Goal: Task Accomplishment & Management: Use online tool/utility

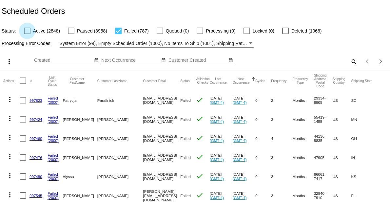
click at [27, 30] on div at bounding box center [27, 31] width 7 height 7
click at [27, 34] on input "Active (2848)" at bounding box center [27, 34] width 0 height 0
checkbox input "true"
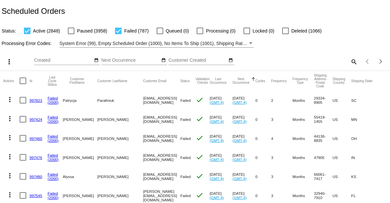
click at [119, 30] on div at bounding box center [118, 31] width 7 height 7
click at [118, 34] on input "Failed (787)" at bounding box center [118, 34] width 0 height 0
checkbox input "false"
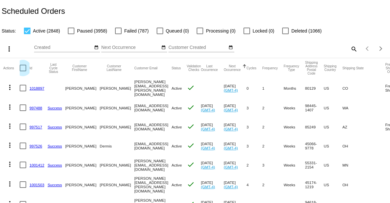
click at [25, 69] on div at bounding box center [23, 68] width 7 height 7
click at [23, 71] on input "checkbox" at bounding box center [23, 71] width 0 height 0
checkbox input "true"
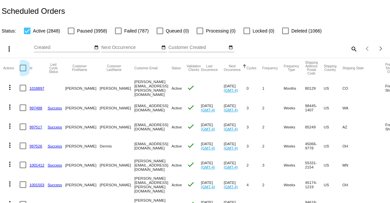
checkbox input "true"
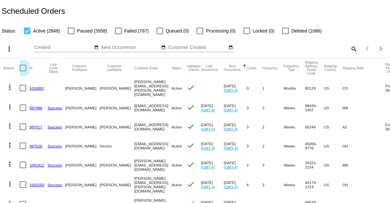
checkbox input "true"
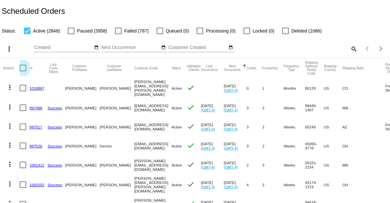
checkbox input "true"
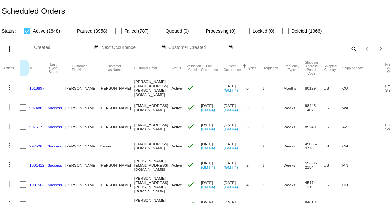
checkbox input "true"
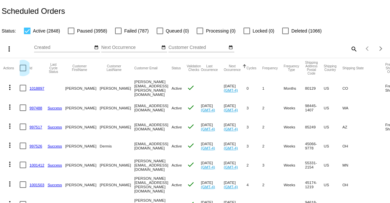
checkbox input "true"
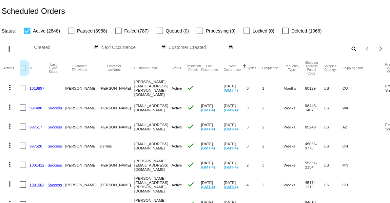
checkbox input "true"
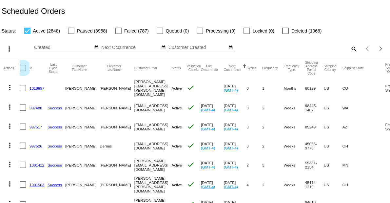
checkbox input "true"
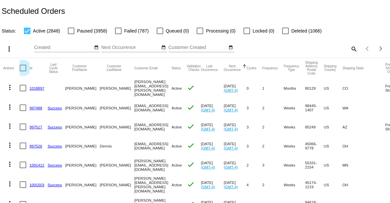
checkbox input "true"
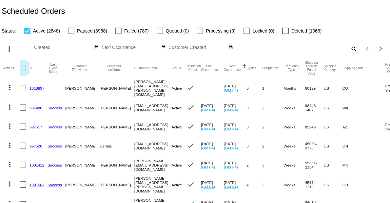
checkbox input "true"
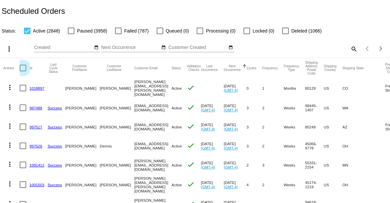
checkbox input "true"
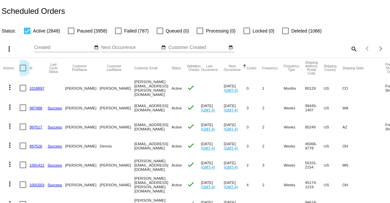
checkbox input "true"
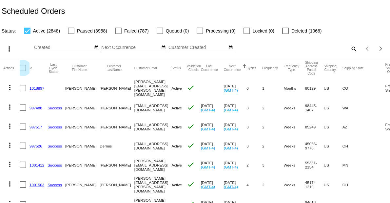
checkbox input "true"
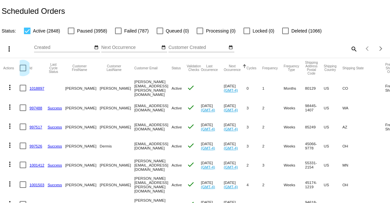
checkbox input "true"
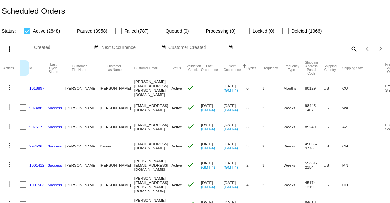
checkbox input "true"
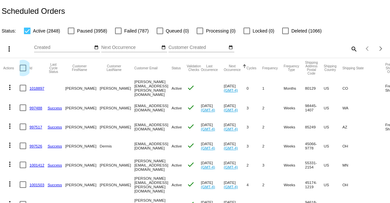
checkbox input "true"
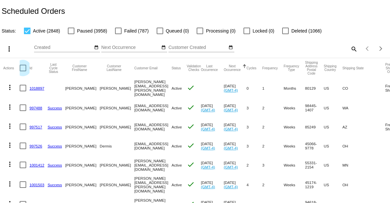
checkbox input "true"
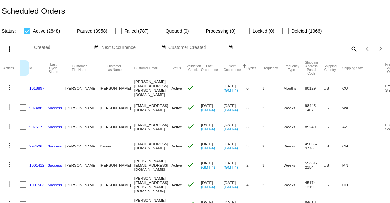
checkbox input "true"
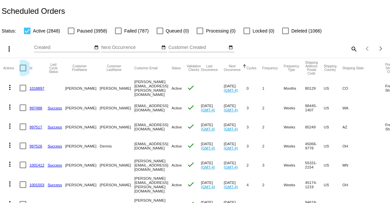
checkbox input "true"
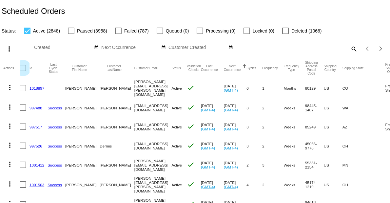
checkbox input "true"
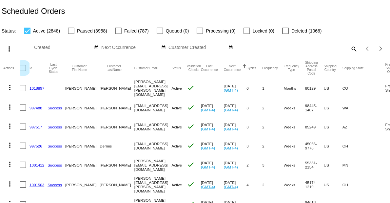
checkbox input "true"
click at [25, 69] on div at bounding box center [23, 68] width 7 height 7
click at [23, 71] on input "checkbox" at bounding box center [23, 71] width 0 height 0
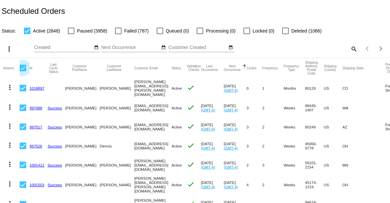
checkbox input "false"
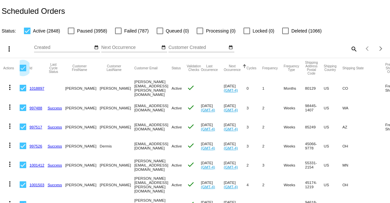
checkbox input "false"
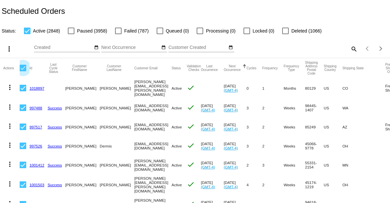
checkbox input "false"
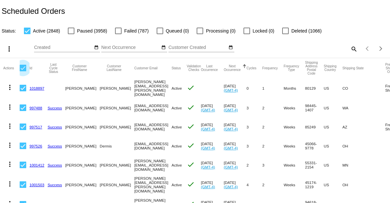
checkbox input "false"
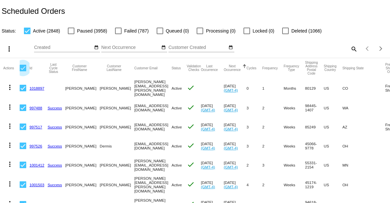
checkbox input "false"
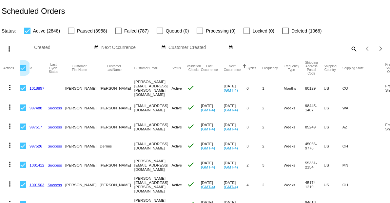
checkbox input "false"
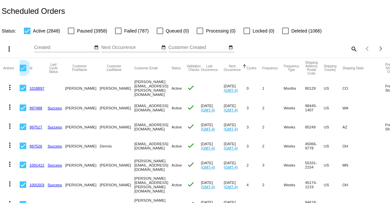
checkbox input "false"
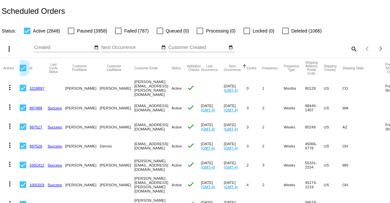
checkbox input "false"
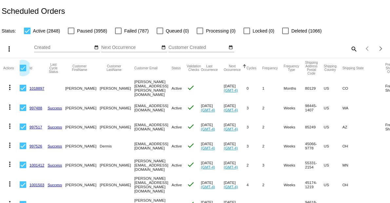
checkbox input "false"
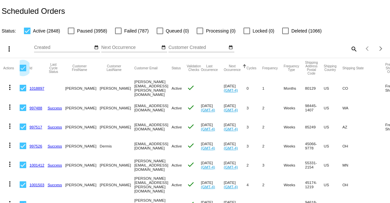
checkbox input "false"
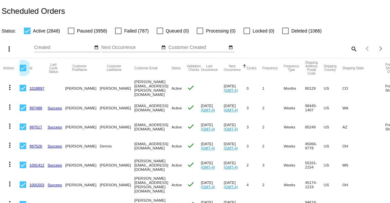
checkbox input "false"
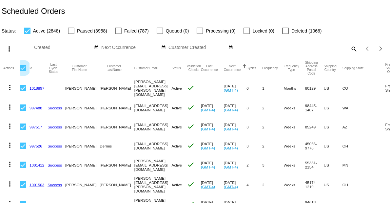
checkbox input "false"
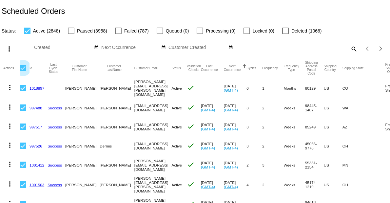
checkbox input "false"
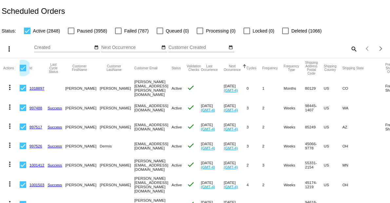
checkbox input "false"
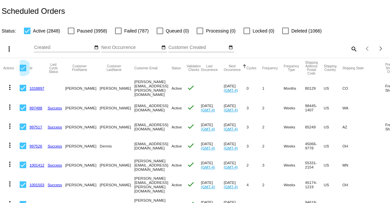
checkbox input "false"
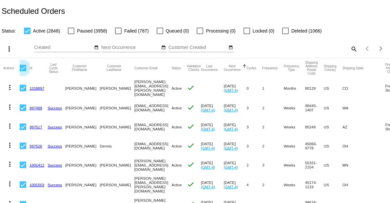
checkbox input "false"
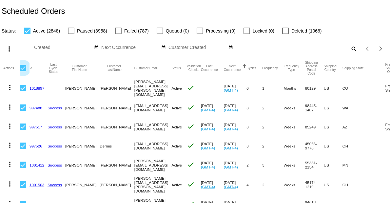
checkbox input "false"
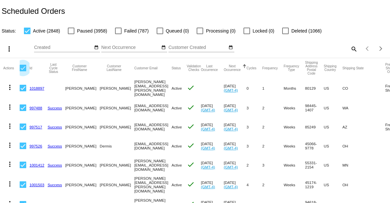
checkbox input "false"
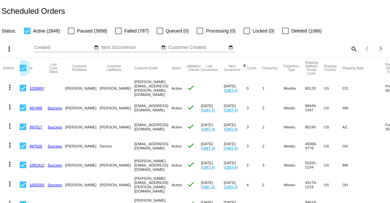
checkbox input "false"
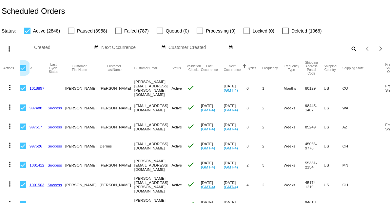
checkbox input "false"
click at [25, 69] on div at bounding box center [23, 68] width 7 height 7
click at [23, 71] on input "checkbox" at bounding box center [23, 71] width 0 height 0
click at [10, 52] on mat-icon "more_vert" at bounding box center [9, 49] width 8 height 8
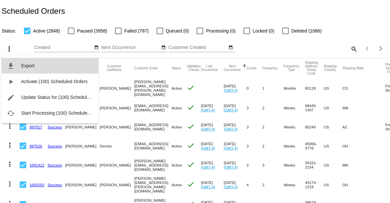
click at [30, 67] on span "Export" at bounding box center [27, 65] width 13 height 5
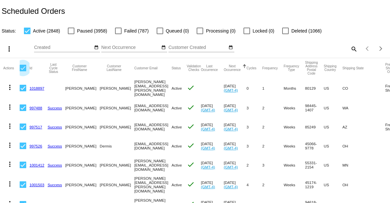
click at [20, 69] on div at bounding box center [23, 68] width 7 height 7
click at [23, 71] on input "checkbox" at bounding box center [23, 71] width 0 height 0
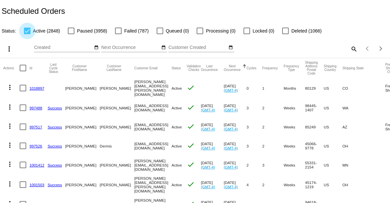
click at [27, 31] on div at bounding box center [27, 31] width 7 height 7
click at [27, 34] on input "Active (2848)" at bounding box center [27, 34] width 0 height 0
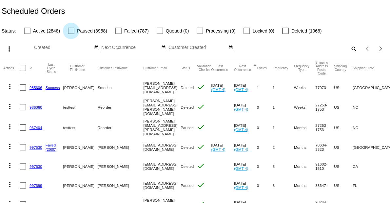
click at [71, 32] on div at bounding box center [71, 31] width 7 height 7
click at [71, 34] on input "Paused (3958)" at bounding box center [71, 34] width 0 height 0
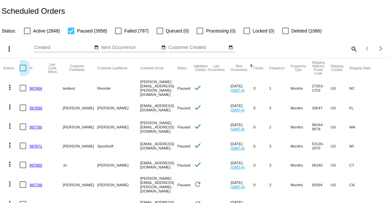
click at [24, 68] on div at bounding box center [23, 68] width 7 height 7
click at [23, 71] on input "checkbox" at bounding box center [23, 71] width 0 height 0
click at [24, 68] on div at bounding box center [23, 68] width 7 height 7
click at [23, 71] on input "checkbox" at bounding box center [23, 71] width 0 height 0
click at [24, 68] on div at bounding box center [23, 68] width 7 height 7
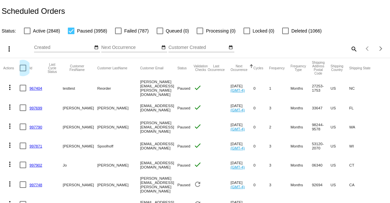
click at [23, 71] on input "checkbox" at bounding box center [23, 71] width 0 height 0
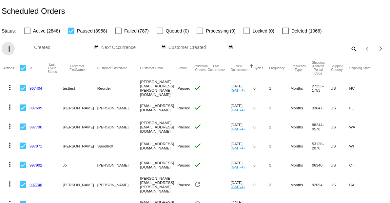
click at [8, 49] on mat-icon "more_vert" at bounding box center [9, 49] width 8 height 8
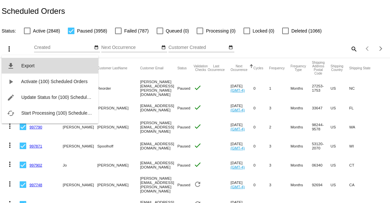
click at [22, 67] on span "Export" at bounding box center [27, 65] width 13 height 5
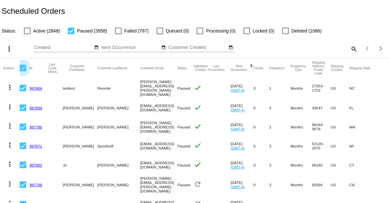
click at [24, 68] on div at bounding box center [23, 68] width 7 height 7
click at [23, 71] on input "checkbox" at bounding box center [23, 71] width 0 height 0
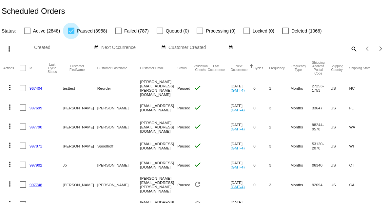
click at [71, 32] on div at bounding box center [71, 31] width 7 height 7
click at [71, 34] on input "Paused (3958)" at bounding box center [71, 34] width 0 height 0
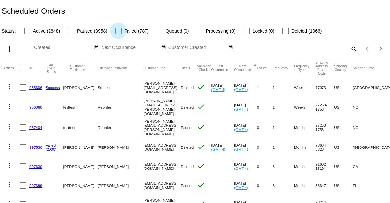
click at [116, 31] on div at bounding box center [118, 31] width 7 height 7
click at [118, 34] on input "Failed (787)" at bounding box center [118, 34] width 0 height 0
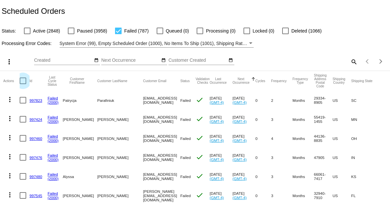
click at [26, 79] on div at bounding box center [23, 80] width 7 height 7
click at [23, 84] on input "checkbox" at bounding box center [23, 84] width 0 height 0
click at [13, 62] on button "more_vert" at bounding box center [8, 61] width 13 height 13
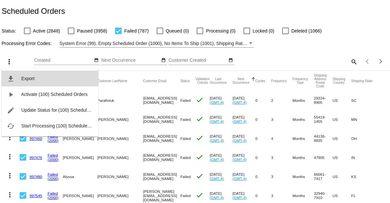
click at [24, 77] on span "Export" at bounding box center [27, 78] width 13 height 5
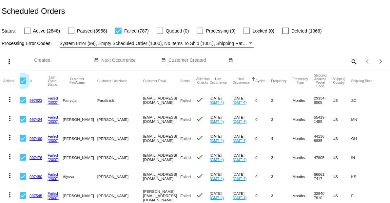
click at [22, 83] on div at bounding box center [23, 80] width 7 height 7
click at [23, 84] on input "checkbox" at bounding box center [23, 84] width 0 height 0
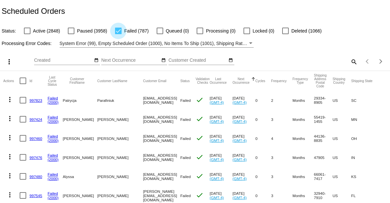
click at [116, 30] on div at bounding box center [118, 31] width 7 height 7
click at [118, 34] on input "Failed (787)" at bounding box center [118, 34] width 0 height 0
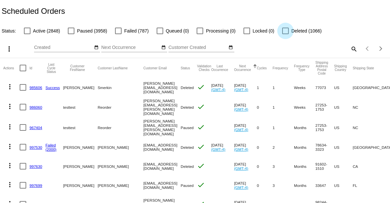
click at [284, 32] on div at bounding box center [285, 31] width 7 height 7
click at [285, 34] on input "Deleted (1066)" at bounding box center [285, 34] width 0 height 0
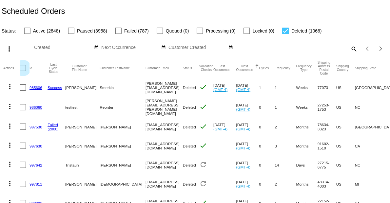
click at [22, 67] on div at bounding box center [23, 68] width 7 height 7
click at [23, 71] on input "checkbox" at bounding box center [23, 71] width 0 height 0
click at [22, 67] on div at bounding box center [23, 68] width 7 height 7
click at [23, 71] on input "checkbox" at bounding box center [23, 71] width 0 height 0
click at [22, 67] on div at bounding box center [23, 68] width 7 height 7
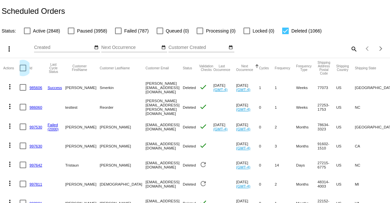
click at [23, 71] on input "checkbox" at bounding box center [23, 71] width 0 height 0
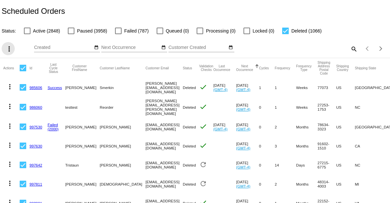
click at [9, 50] on mat-icon "more_vert" at bounding box center [9, 49] width 8 height 8
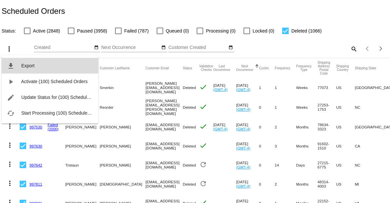
click at [31, 66] on span "Export" at bounding box center [27, 65] width 13 height 5
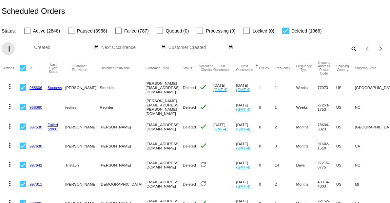
click at [8, 51] on mat-icon "more_vert" at bounding box center [9, 49] width 8 height 8
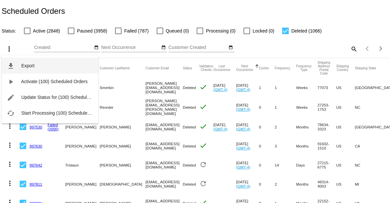
click at [34, 64] on span "Export" at bounding box center [27, 65] width 13 height 5
